Goal: Information Seeking & Learning: Learn about a topic

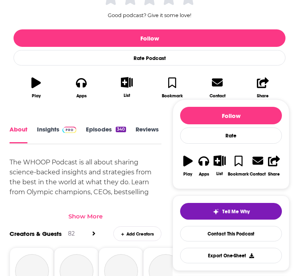
scroll to position [216, 0]
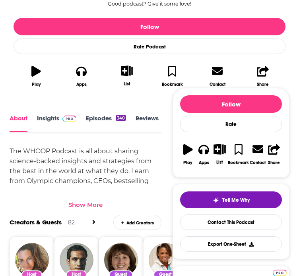
click at [37, 114] on link "Insights" at bounding box center [56, 122] width 39 height 17
